Goal: Task Accomplishment & Management: Complete application form

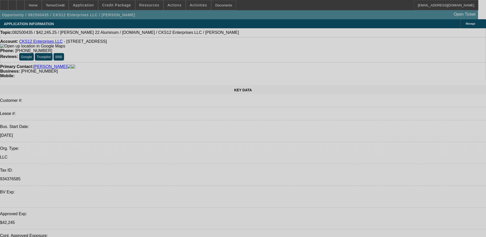
select select "0"
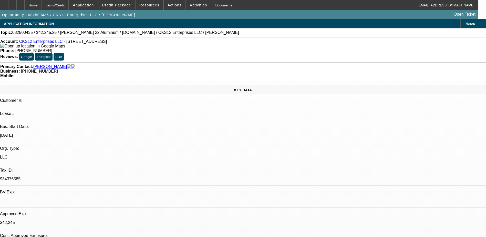
select select "2"
select select "0.1"
select select "0"
select select "2"
select select "0.1"
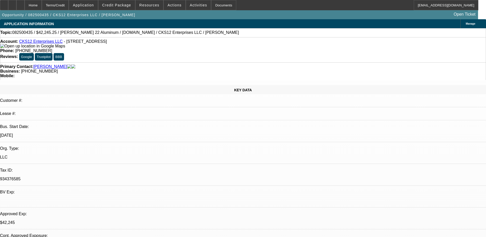
select select "0"
select select "2"
select select "0.1"
select select "0"
select select "2"
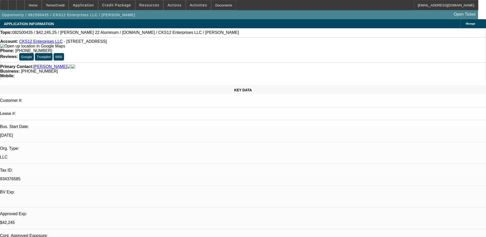
select select "0.1"
select select "1"
select select "2"
select select "4"
select select "1"
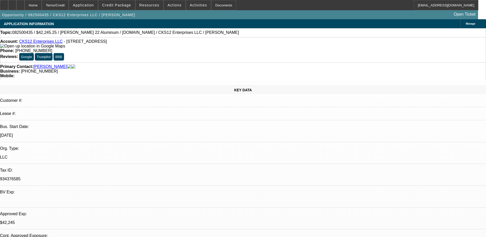
select select "2"
select select "4"
select select "1"
select select "2"
select select "4"
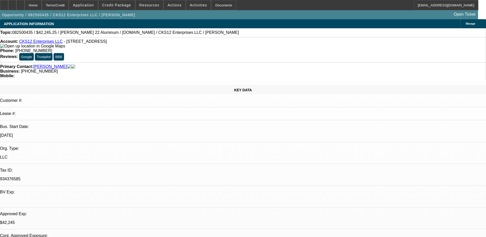
select select "1"
select select "2"
select select "4"
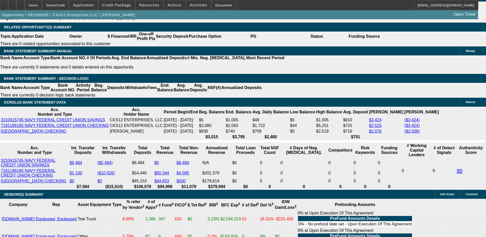
scroll to position [846, 0]
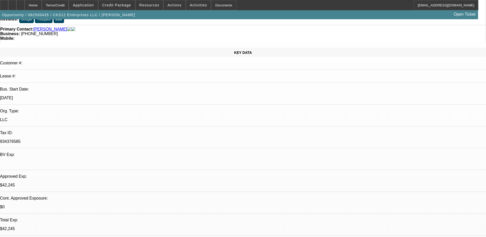
scroll to position [26, 0]
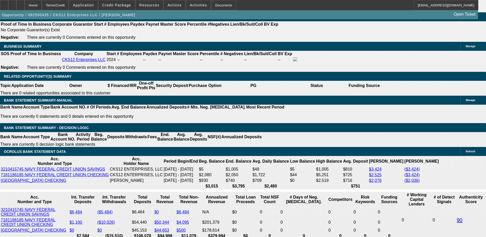
scroll to position [744, 0]
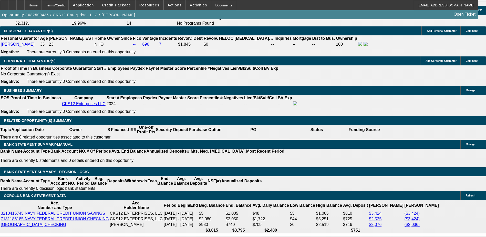
select select "0.1"
select select "0"
select select "9"
select select "0.1"
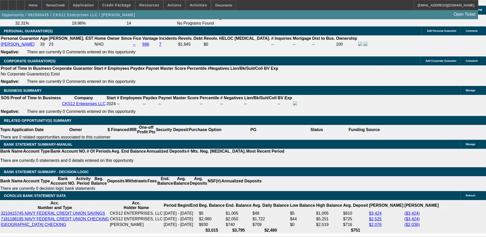
select select "6"
select select "0.1"
select select "2"
select select "0"
select select "6"
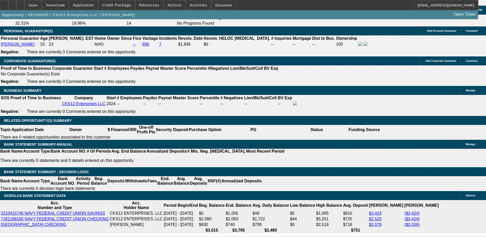
select select "0.1"
select select "2"
select select "0.1"
select select "4"
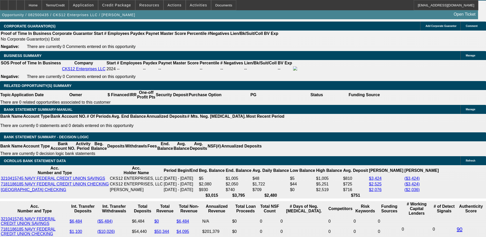
scroll to position [769, 0]
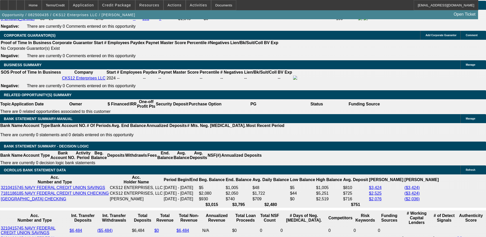
select select "0"
select select "2"
select select "0.1"
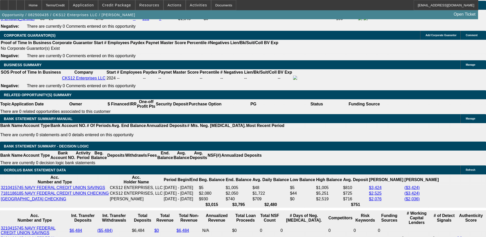
select select "4"
select select "0"
select select "2"
select select "0.1"
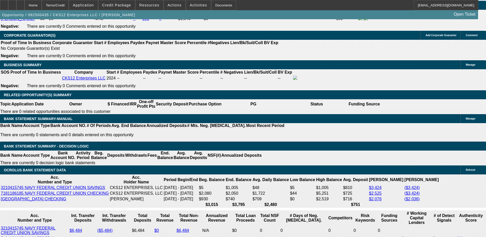
select select "4"
select select "0"
select select "2"
select select "0.1"
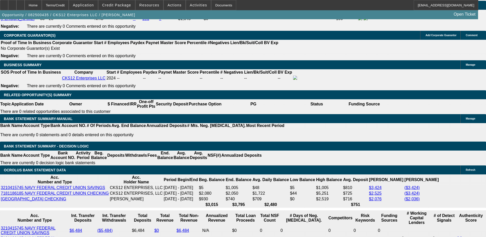
select select "4"
select select "0"
select select "2"
select select "0.1"
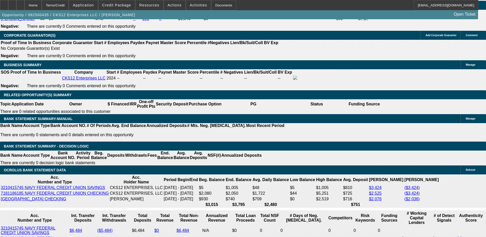
select select "4"
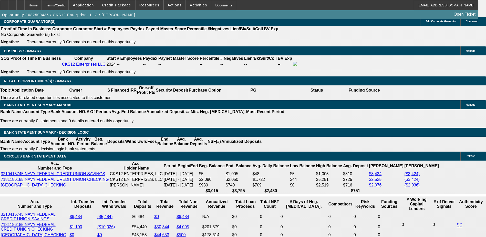
scroll to position [795, 0]
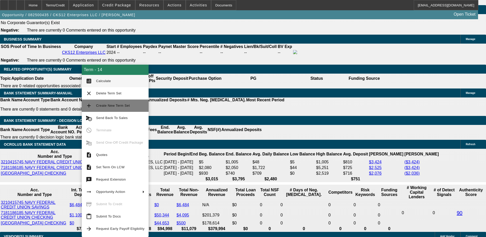
click at [92, 103] on button "add Create New Term Set" at bounding box center [115, 105] width 67 height 12
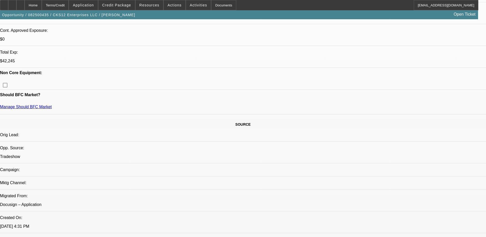
select select "0"
select select "2"
select select "0.1"
select select "0"
select select "2"
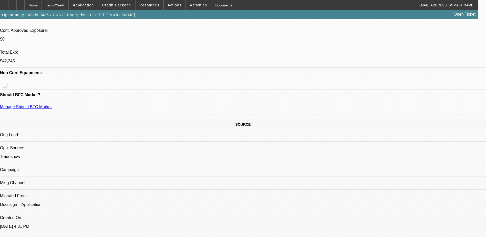
select select "0.1"
select select "0"
select select "2"
select select "0.1"
select select "0"
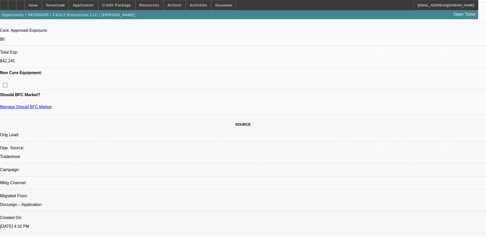
select select "2"
select select "0.1"
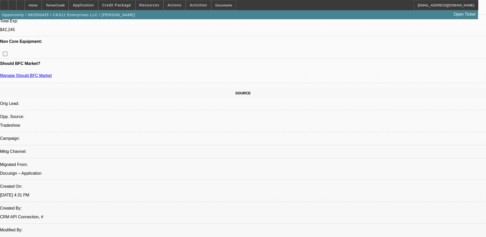
select select "1"
select select "2"
select select "4"
select select "1"
select select "2"
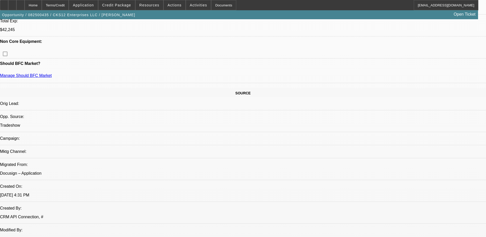
select select "4"
select select "1"
select select "2"
select select "4"
select select "1"
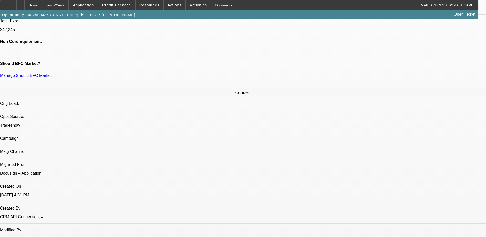
select select "2"
select select "4"
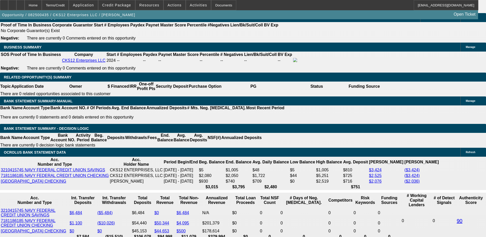
scroll to position [820, 0]
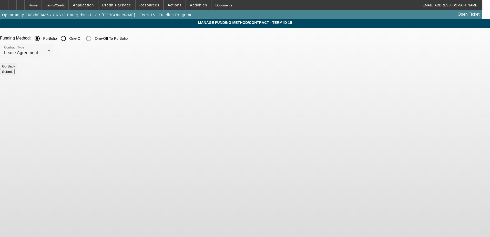
click at [83, 36] on label "One-Off" at bounding box center [75, 38] width 14 height 5
click at [68, 36] on input "One-Off" at bounding box center [63, 38] width 10 height 10
radio input "true"
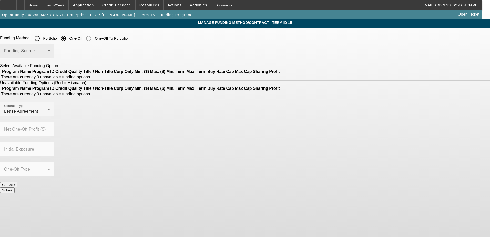
click at [48, 54] on span at bounding box center [26, 53] width 44 height 6
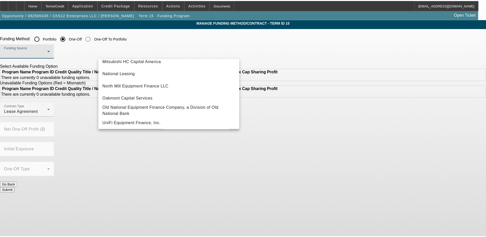
scroll to position [145, 0]
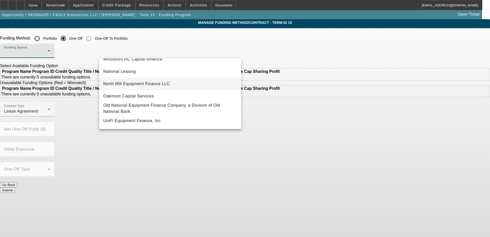
click at [133, 82] on span "North Mill Equipment Finance LLC" at bounding box center [136, 84] width 67 height 6
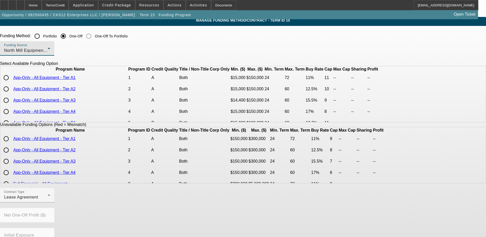
scroll to position [0, 0]
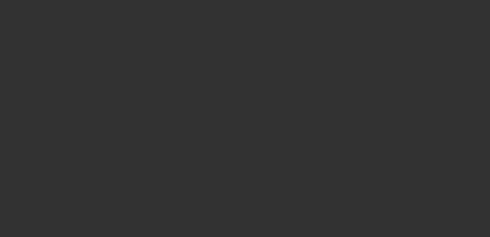
select select "0"
select select "2"
select select "0.1"
select select "4"
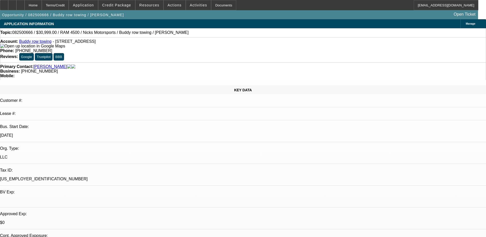
scroll to position [77, 0]
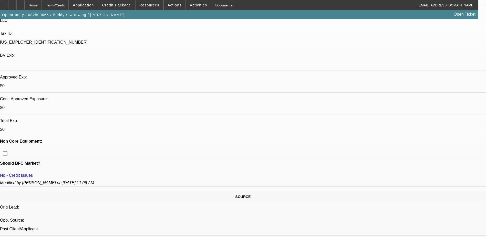
scroll to position [154, 0]
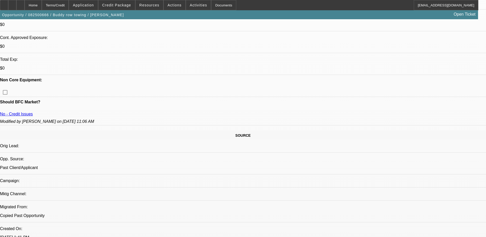
scroll to position [205, 0]
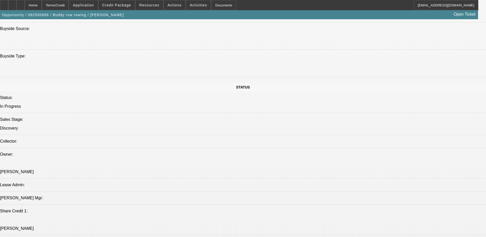
scroll to position [461, 0]
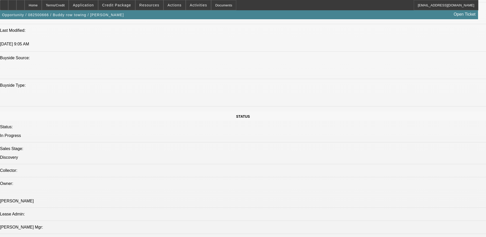
drag, startPoint x: 189, startPoint y: 127, endPoint x: 200, endPoint y: 128, distance: 11.8
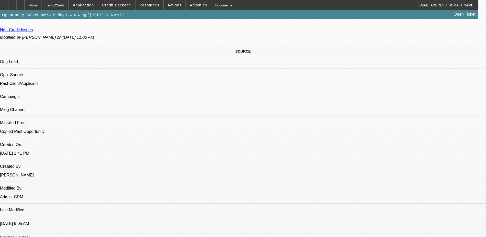
scroll to position [410, 0]
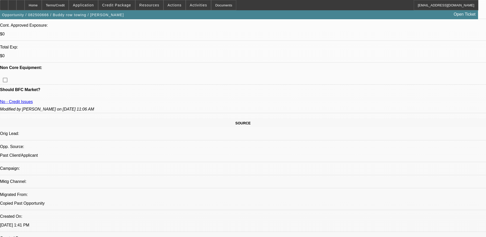
scroll to position [179, 0]
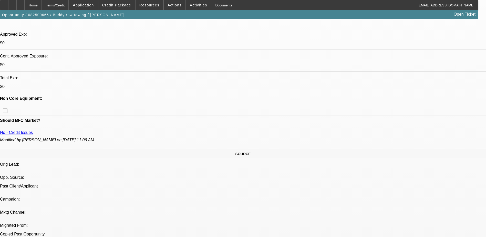
drag, startPoint x: 104, startPoint y: 184, endPoint x: 118, endPoint y: 184, distance: 14.4
drag, startPoint x: 102, startPoint y: 184, endPoint x: 150, endPoint y: 187, distance: 48.0
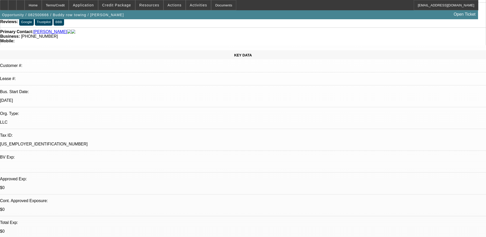
scroll to position [26, 0]
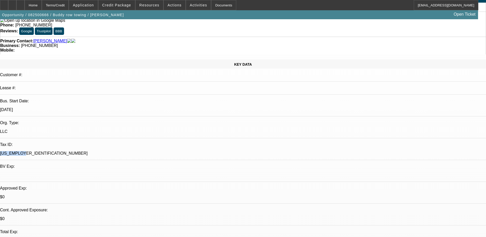
drag, startPoint x: 57, startPoint y: 81, endPoint x: 83, endPoint y: 79, distance: 25.7
click at [83, 151] on div "85-2796742" at bounding box center [243, 153] width 486 height 5
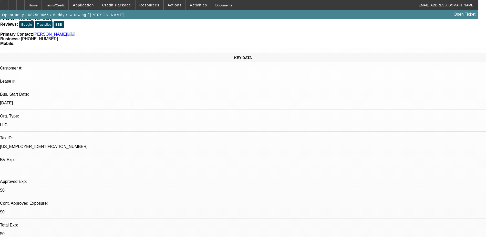
scroll to position [0, 0]
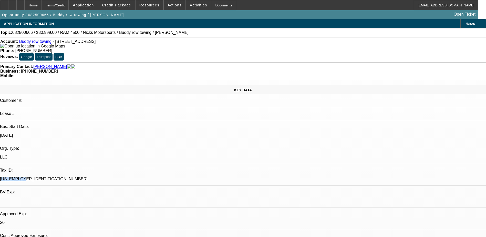
drag, startPoint x: 61, startPoint y: 107, endPoint x: 90, endPoint y: 106, distance: 29.2
click at [90, 177] on p "85-2796742" at bounding box center [243, 179] width 486 height 5
